Goal: Task Accomplishment & Management: Use online tool/utility

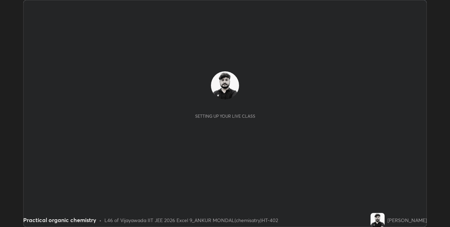
scroll to position [227, 449]
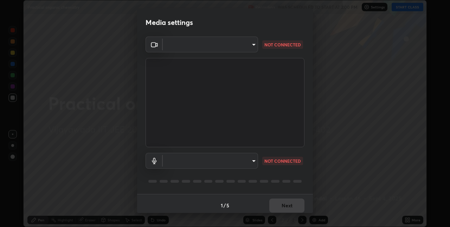
type input "580cdf1e43ac14fa12f0c2cca4424a0ce01e80e8fe0b5185679ab71dc8131535"
type input "default"
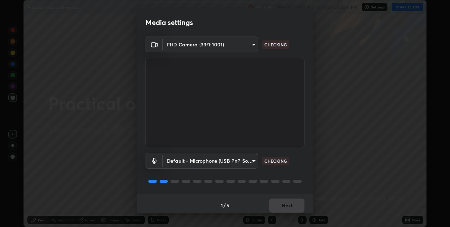
click at [255, 160] on body "Erase all Practical organic chemistry Recording WAS SCHEDULED TO START AT 2:00 …" at bounding box center [225, 113] width 450 height 227
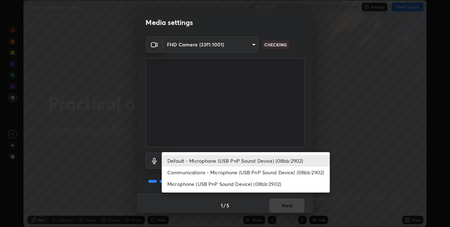
click at [253, 161] on li "Default - Microphone (USB PnP Sound Device) (08bb:2902)" at bounding box center [246, 161] width 168 height 12
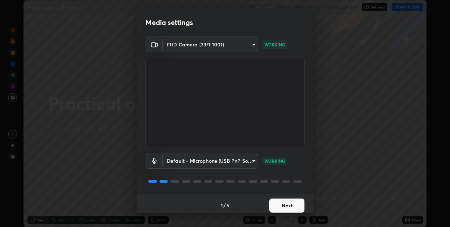
click at [279, 203] on button "Next" at bounding box center [286, 205] width 35 height 14
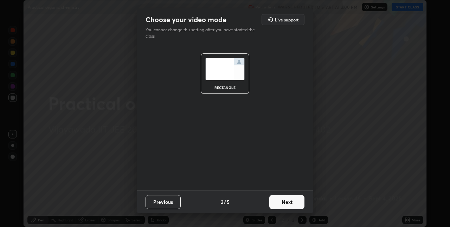
click at [290, 201] on button "Next" at bounding box center [286, 202] width 35 height 14
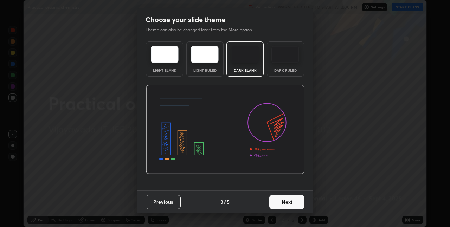
click at [289, 202] on button "Next" at bounding box center [286, 202] width 35 height 14
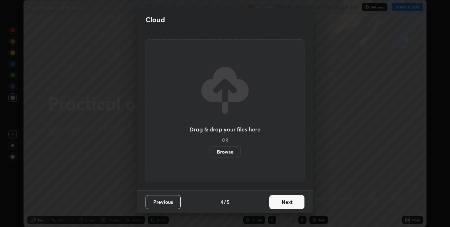
click at [286, 201] on button "Next" at bounding box center [286, 202] width 35 height 14
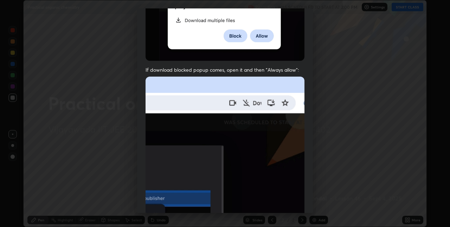
scroll to position [147, 0]
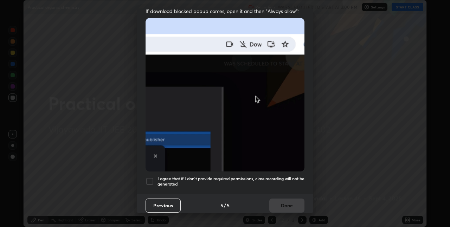
click at [151, 177] on div at bounding box center [149, 181] width 8 height 8
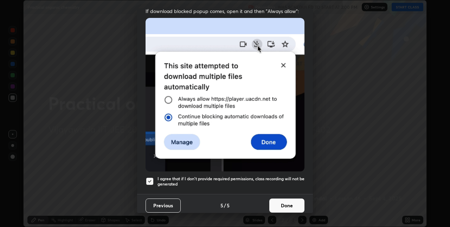
click at [274, 203] on button "Done" at bounding box center [286, 205] width 35 height 14
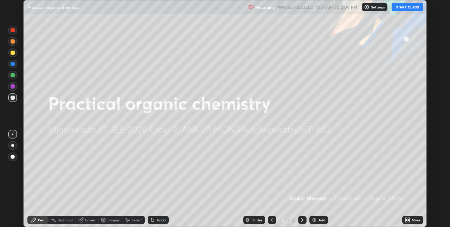
click at [414, 5] on button "START CLASS" at bounding box center [407, 7] width 32 height 8
click at [411, 220] on div "More" at bounding box center [415, 220] width 9 height 4
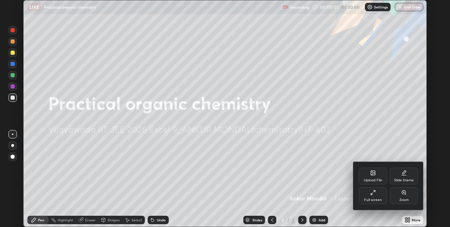
click at [403, 134] on div at bounding box center [225, 113] width 450 height 227
